Goal: Check status: Check status

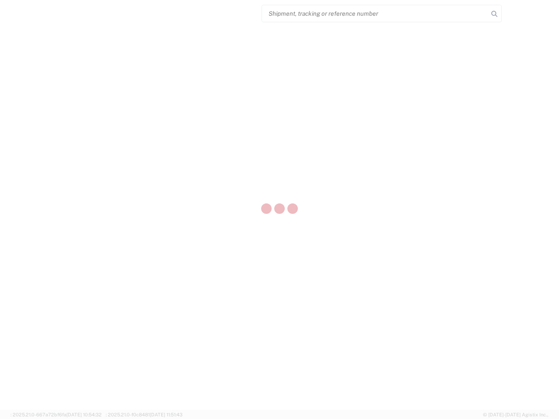
select select "US"
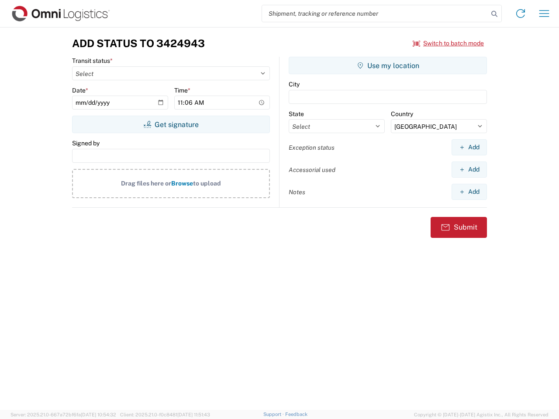
click at [375, 14] on input "search" at bounding box center [375, 13] width 226 height 17
click at [494, 14] on icon at bounding box center [494, 14] width 12 height 12
click at [520, 14] on icon at bounding box center [520, 14] width 14 height 14
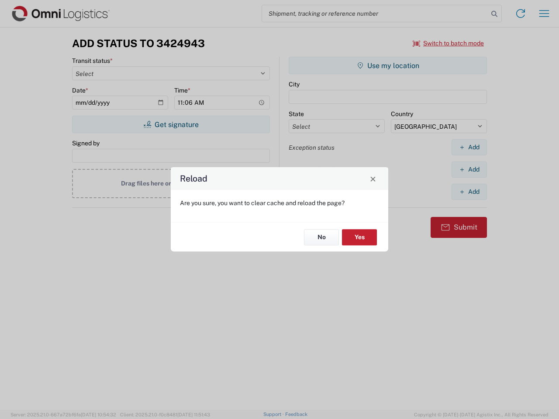
click at [448, 43] on div "Reload Are you sure, you want to clear cache and reload the page? No Yes" at bounding box center [279, 209] width 559 height 419
click at [171, 124] on div "Reload Are you sure, you want to clear cache and reload the page? No Yes" at bounding box center [279, 209] width 559 height 419
click at [388, 65] on div "Reload Are you sure, you want to clear cache and reload the page? No Yes" at bounding box center [279, 209] width 559 height 419
click at [469, 147] on div "Reload Are you sure, you want to clear cache and reload the page? No Yes" at bounding box center [279, 209] width 559 height 419
click at [469, 169] on div "Reload Are you sure, you want to clear cache and reload the page? No Yes" at bounding box center [279, 209] width 559 height 419
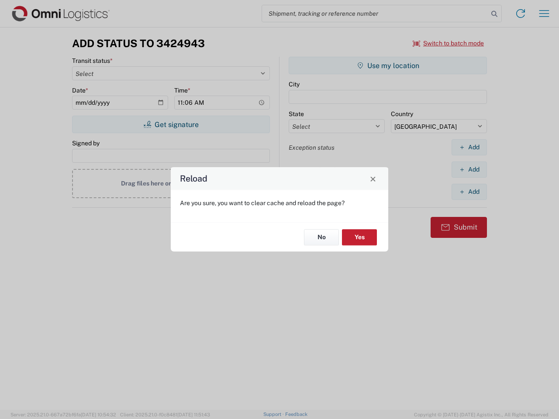
click at [469, 192] on div "Reload Are you sure, you want to clear cache and reload the page? No Yes" at bounding box center [279, 209] width 559 height 419
